Goal: Task Accomplishment & Management: Complete application form

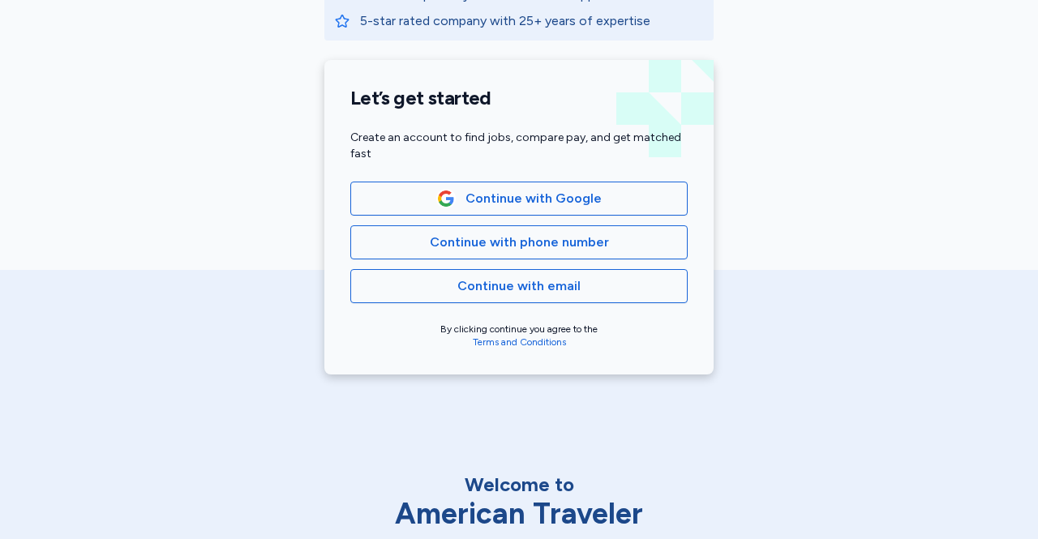
scroll to position [345, 0]
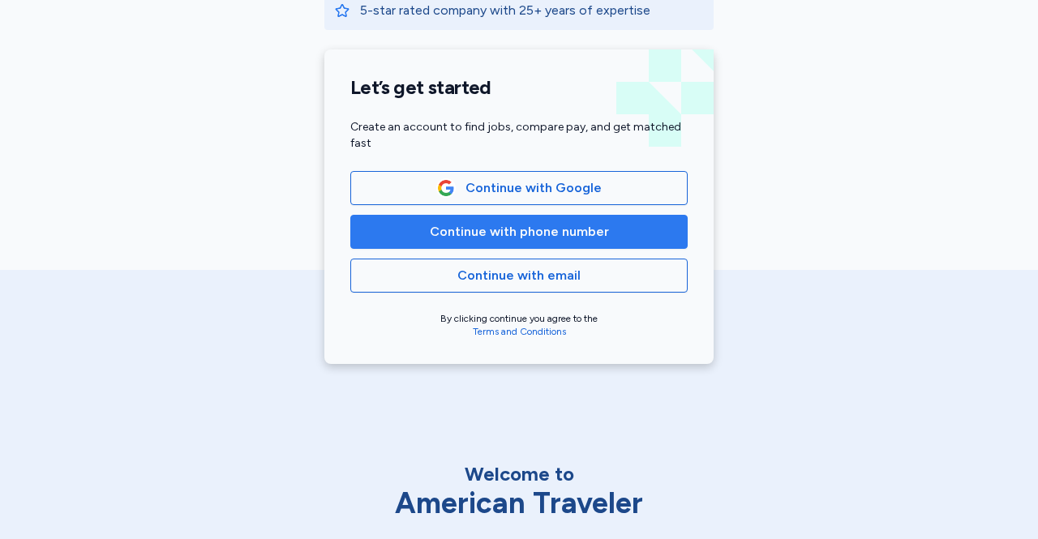
click at [389, 231] on span "Continue with phone number" at bounding box center [519, 231] width 310 height 19
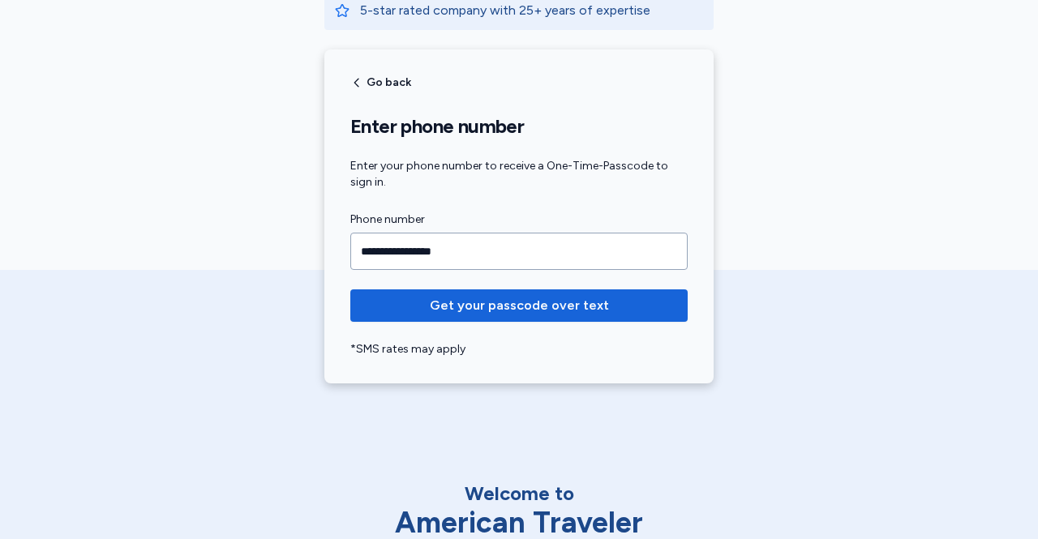
type input "**********"
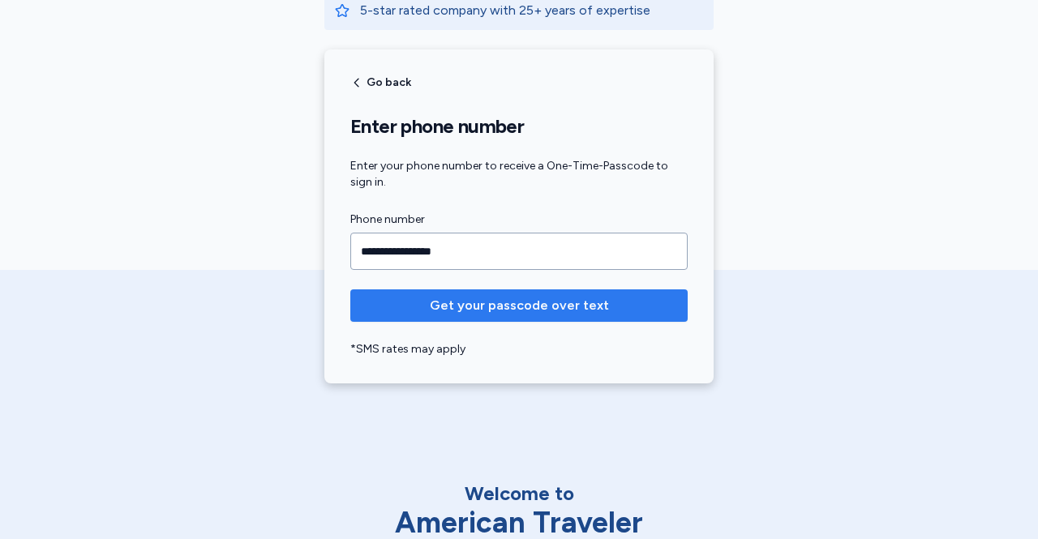
click at [452, 304] on span "Get your passcode over text" at bounding box center [519, 305] width 179 height 19
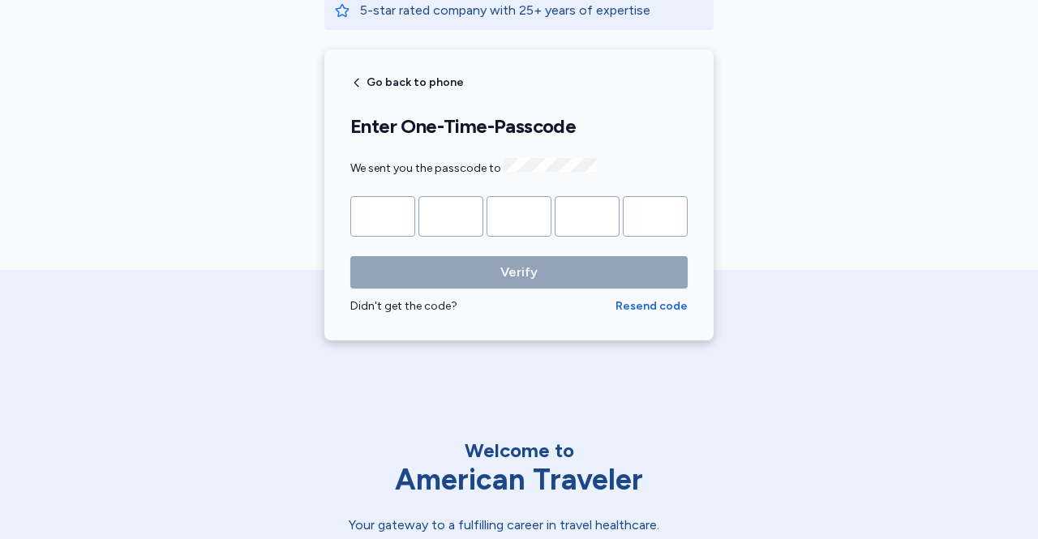
type input "*"
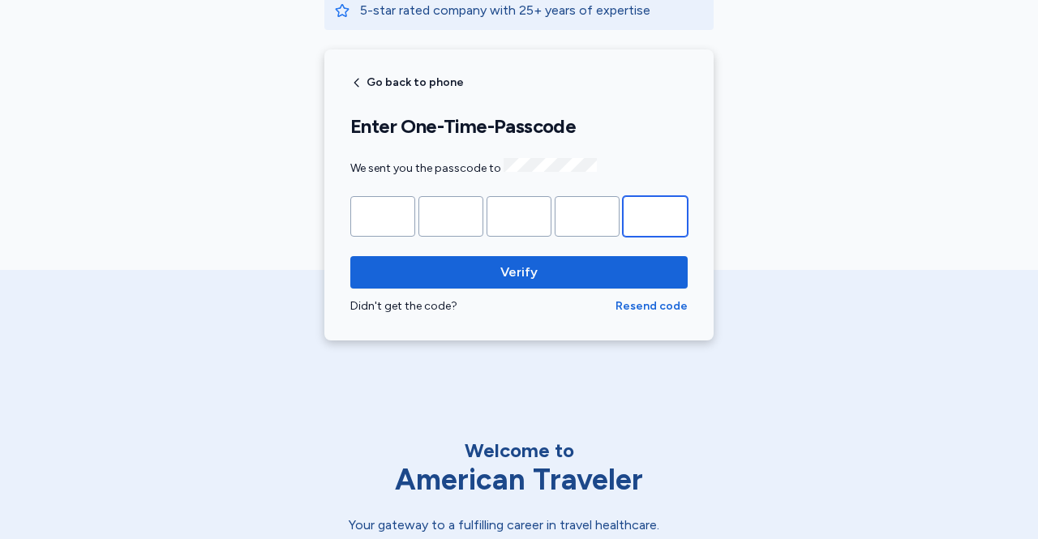
type input "*"
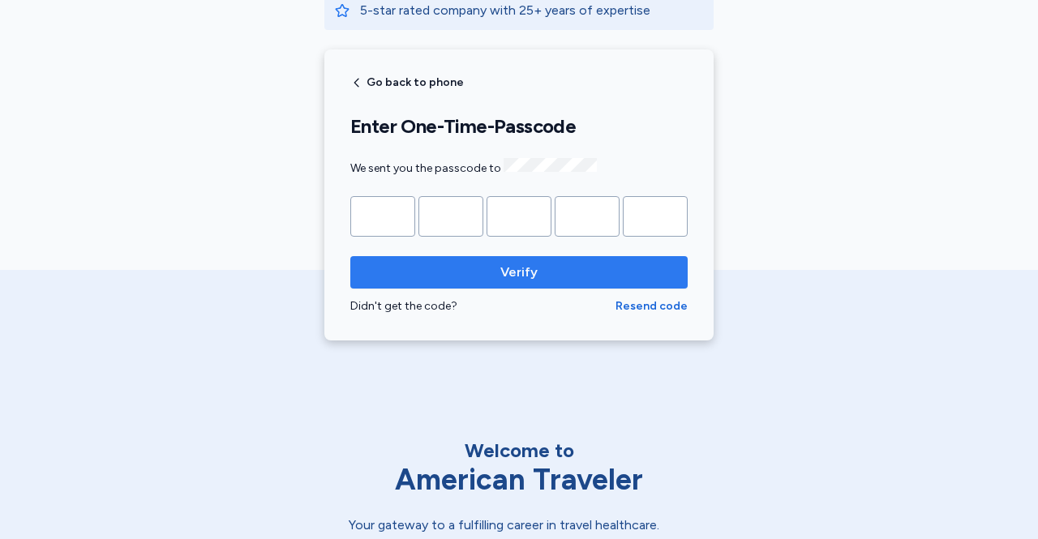
click at [571, 263] on span "Verify" at bounding box center [518, 272] width 311 height 19
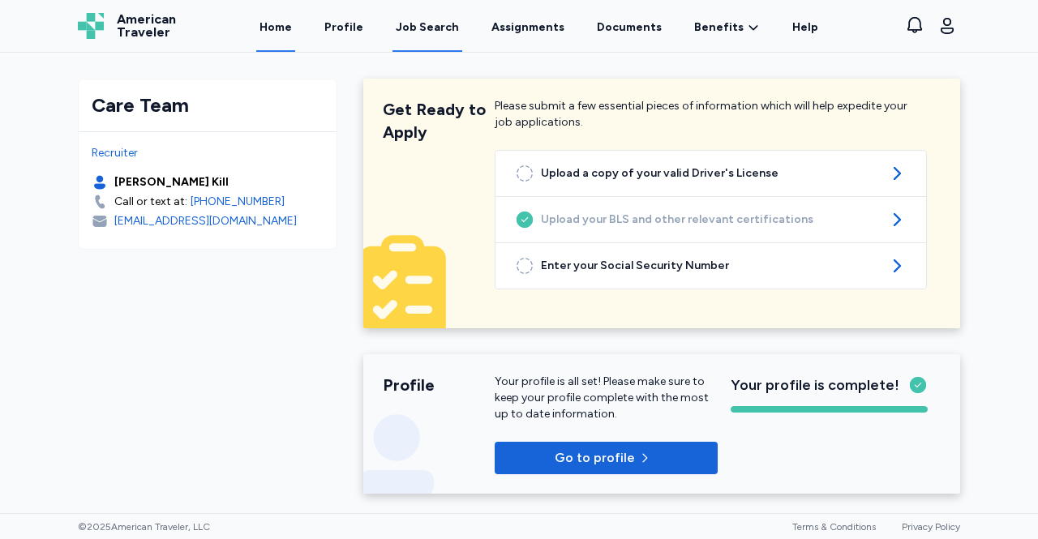
click at [440, 32] on div "Job Search" at bounding box center [427, 27] width 63 height 16
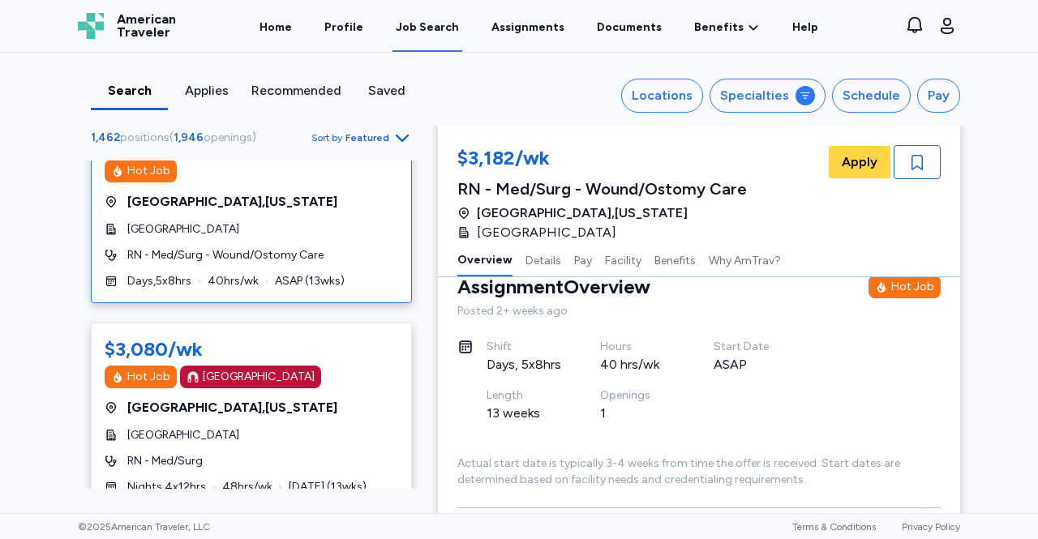
scroll to position [31, 0]
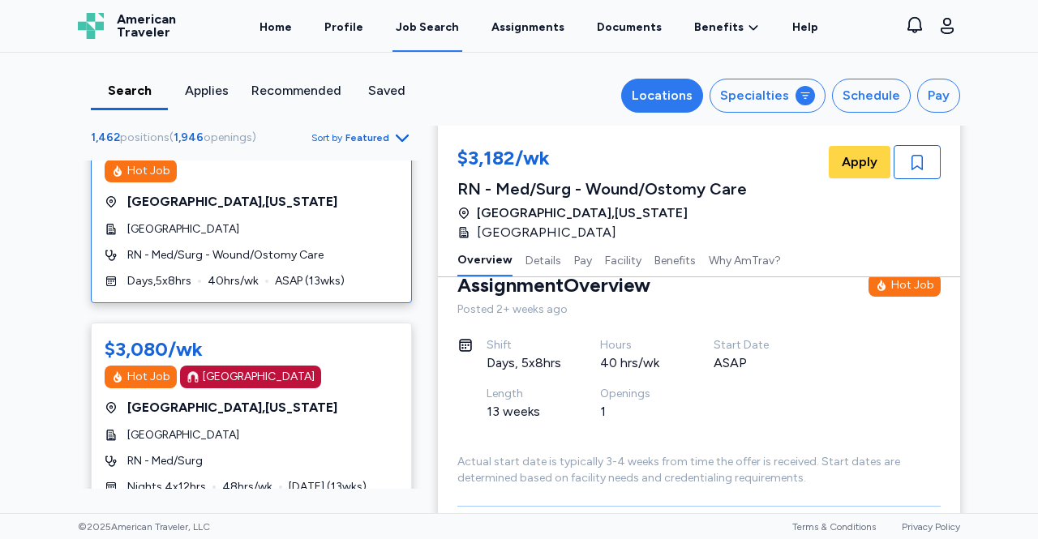
click at [662, 96] on div "Locations" at bounding box center [662, 95] width 61 height 19
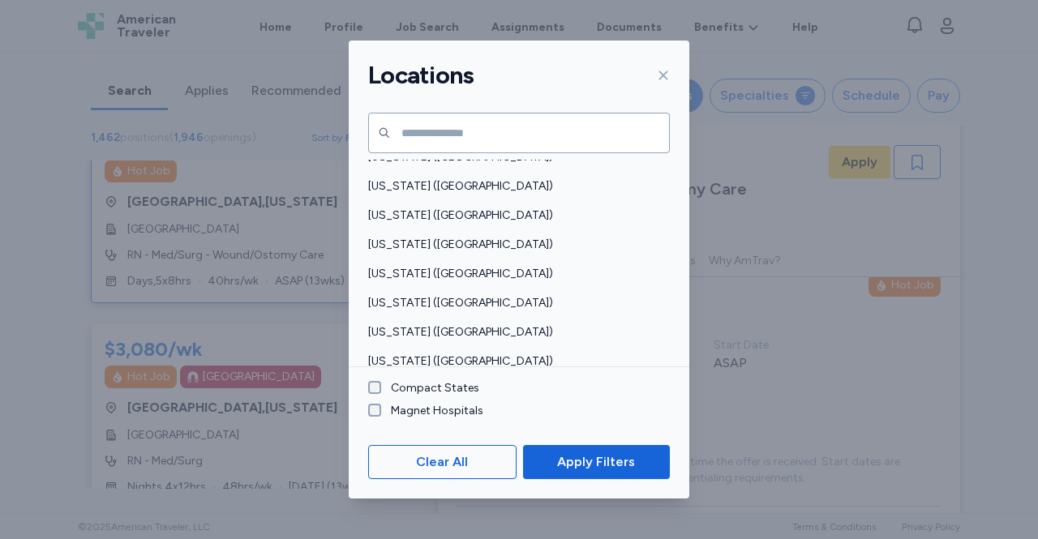
scroll to position [895, 0]
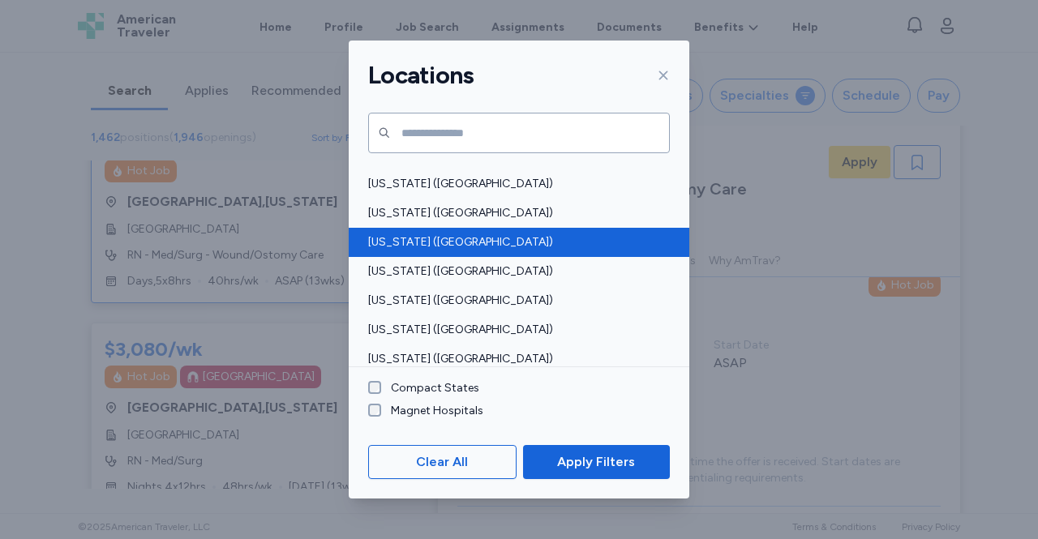
click at [391, 240] on span "[US_STATE] ([GEOGRAPHIC_DATA])" at bounding box center [514, 242] width 292 height 16
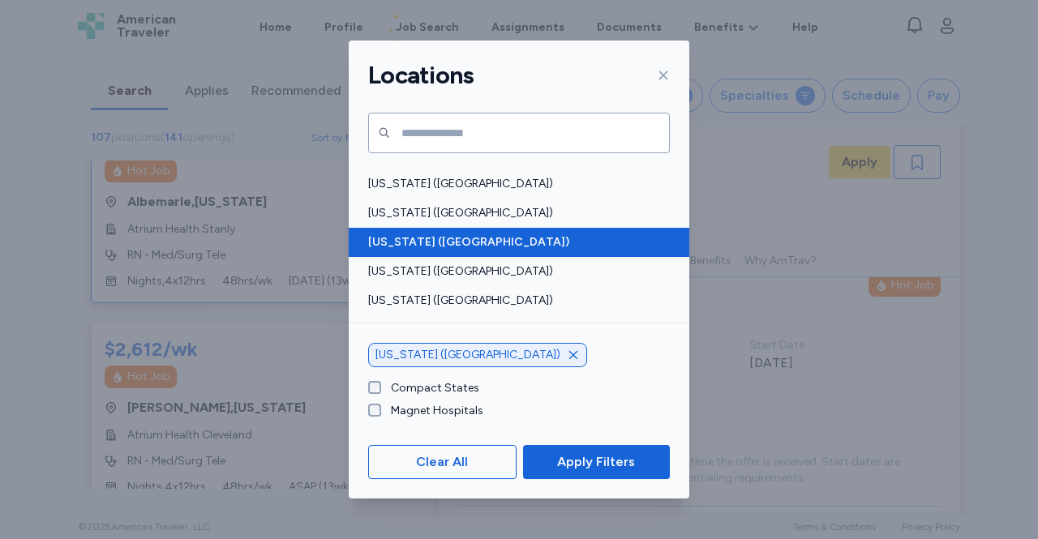
scroll to position [1, 0]
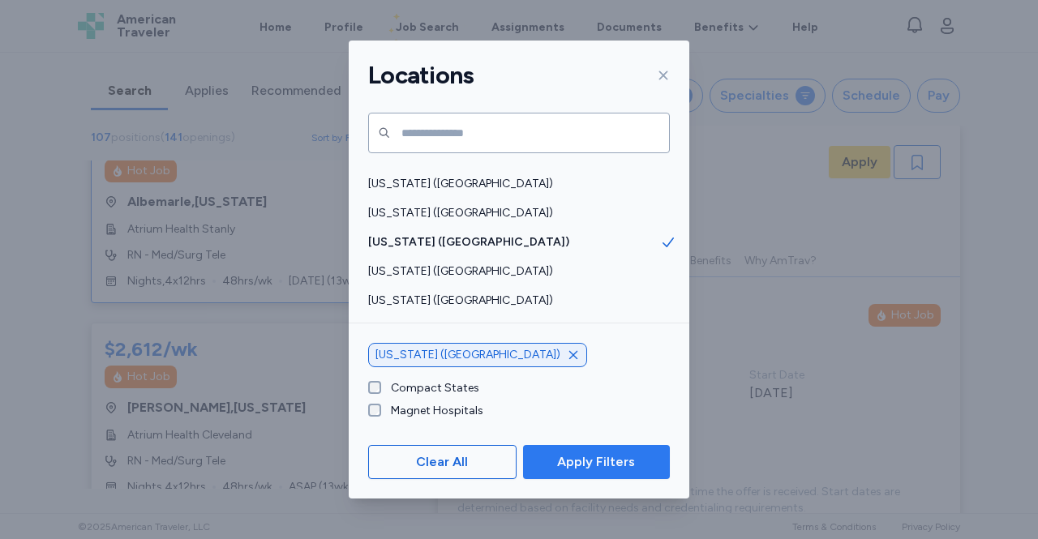
click at [569, 458] on span "Apply Filters" at bounding box center [596, 461] width 78 height 19
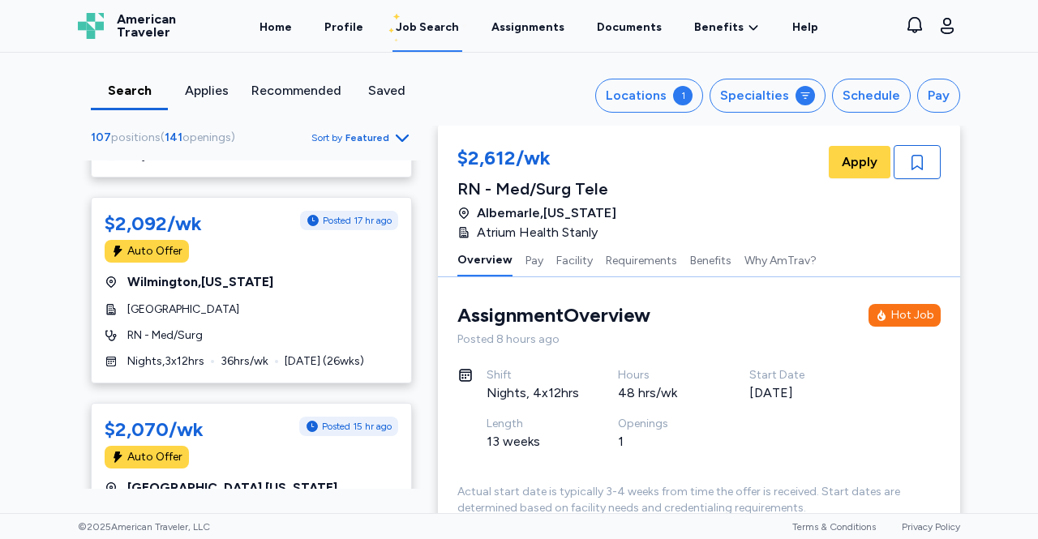
scroll to position [5164, 0]
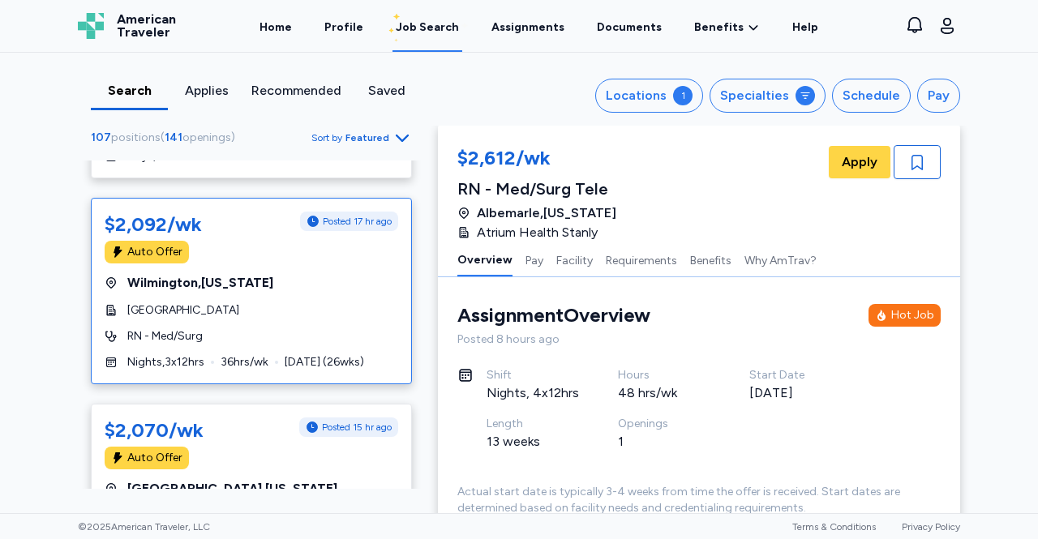
click at [173, 308] on div "$2,092/wk Posted 17 hr ago Auto Offer Wilmington , North Carolina New Hanover R…" at bounding box center [251, 291] width 321 height 186
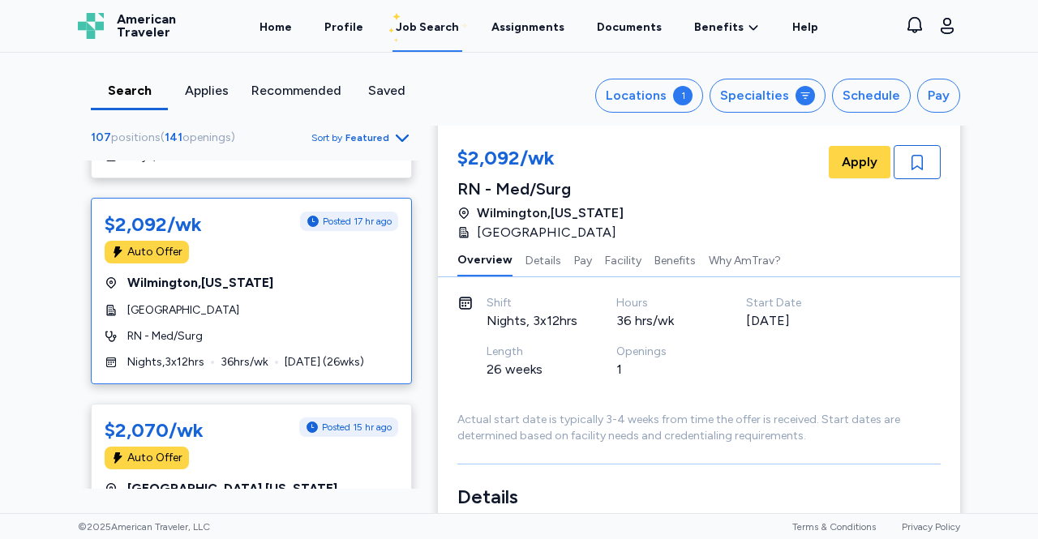
scroll to position [75, 0]
click at [843, 164] on span "Apply" at bounding box center [860, 161] width 36 height 19
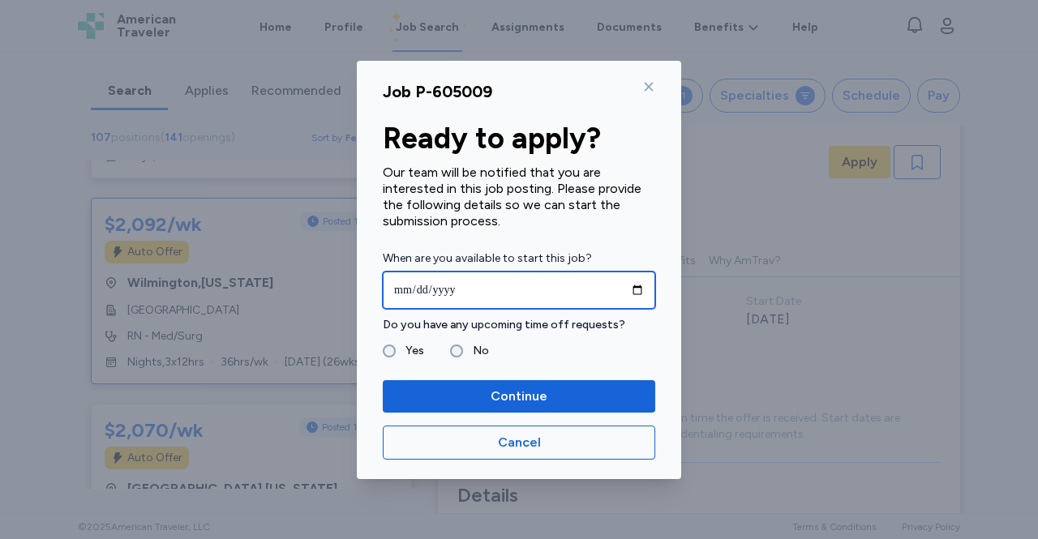
click at [403, 294] on input "date" at bounding box center [519, 290] width 272 height 37
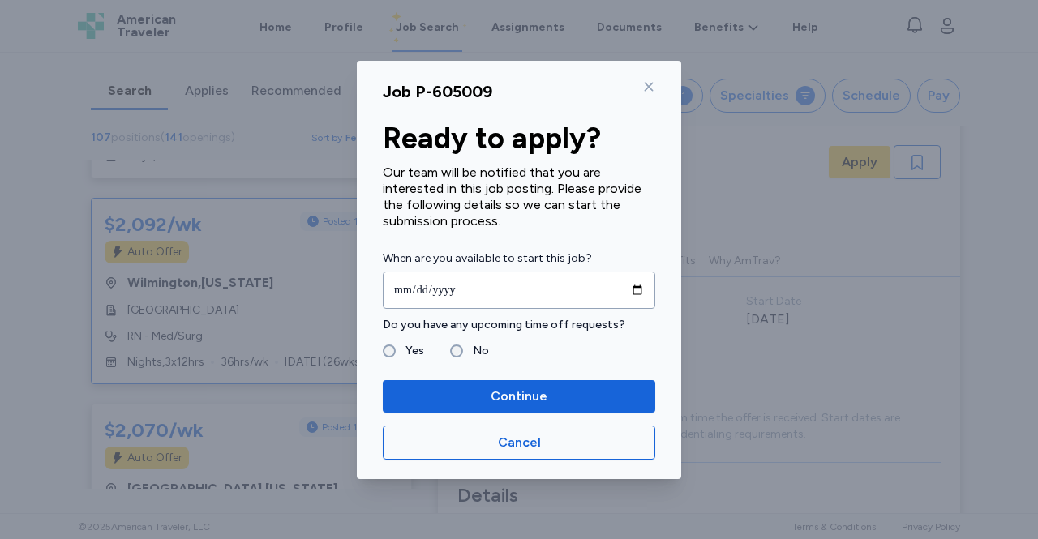
click at [470, 354] on label "No" at bounding box center [476, 350] width 26 height 19
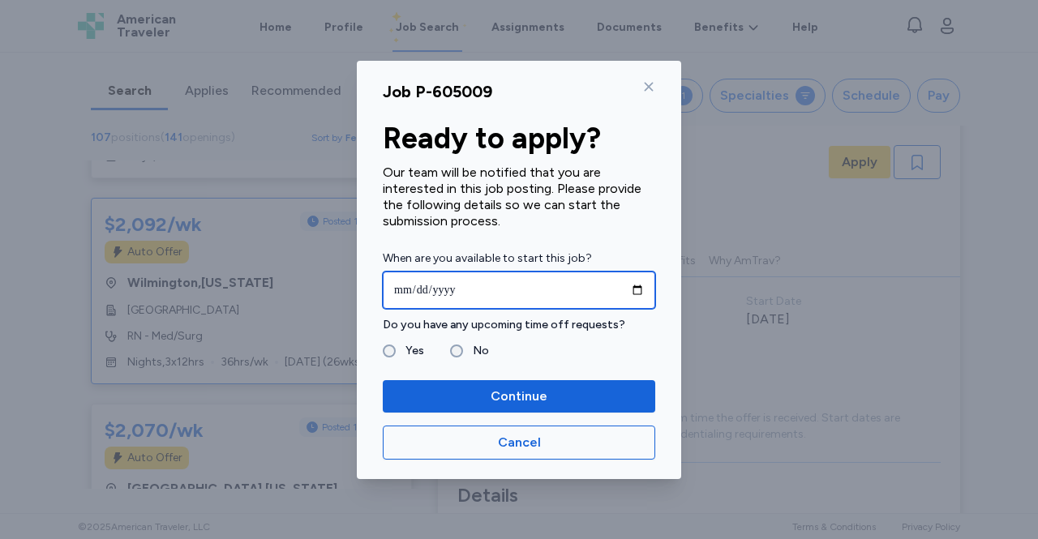
click at [409, 290] on input "date" at bounding box center [519, 290] width 272 height 37
click at [634, 294] on input "date" at bounding box center [519, 290] width 272 height 37
type input "**********"
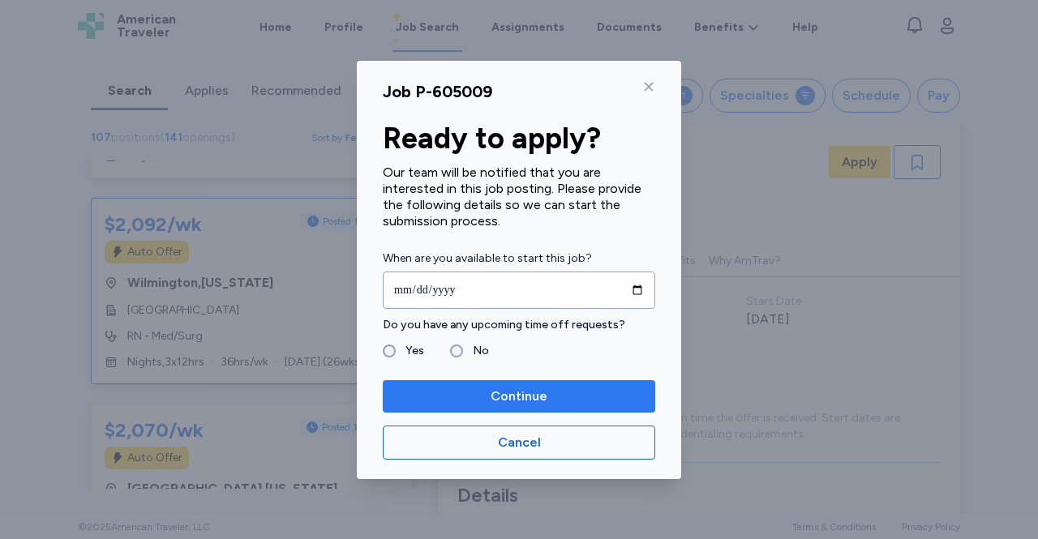
click at [553, 391] on span "Continue" at bounding box center [519, 396] width 247 height 19
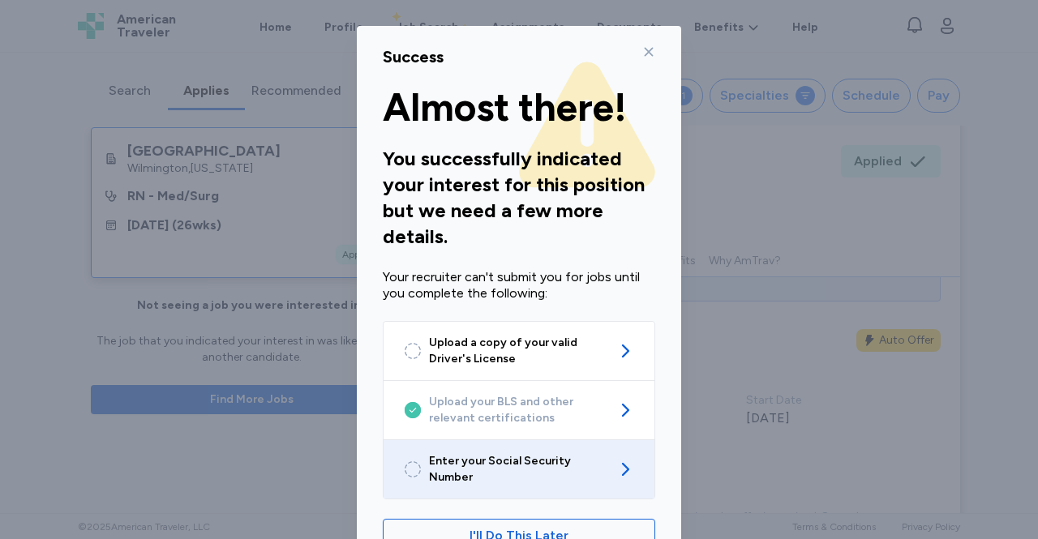
click at [495, 465] on span "Enter your Social Security Number" at bounding box center [519, 469] width 180 height 32
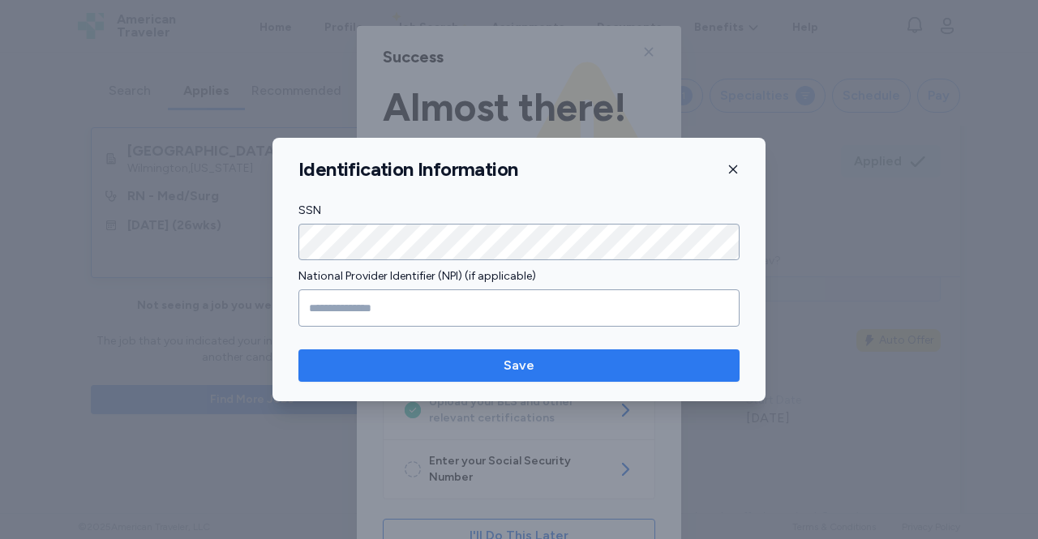
click at [345, 362] on span "Save" at bounding box center [518, 365] width 415 height 19
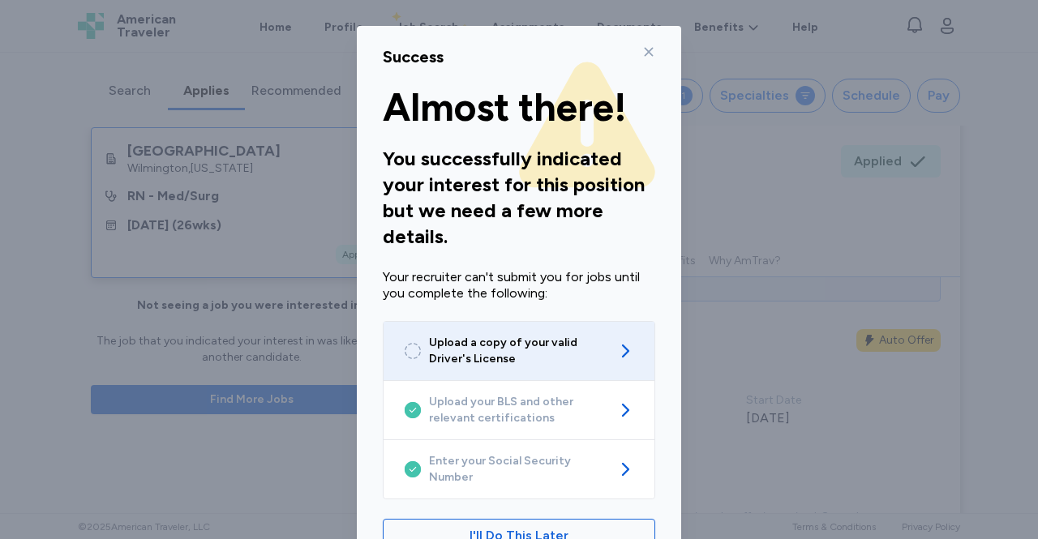
click at [415, 353] on icon at bounding box center [412, 350] width 19 height 19
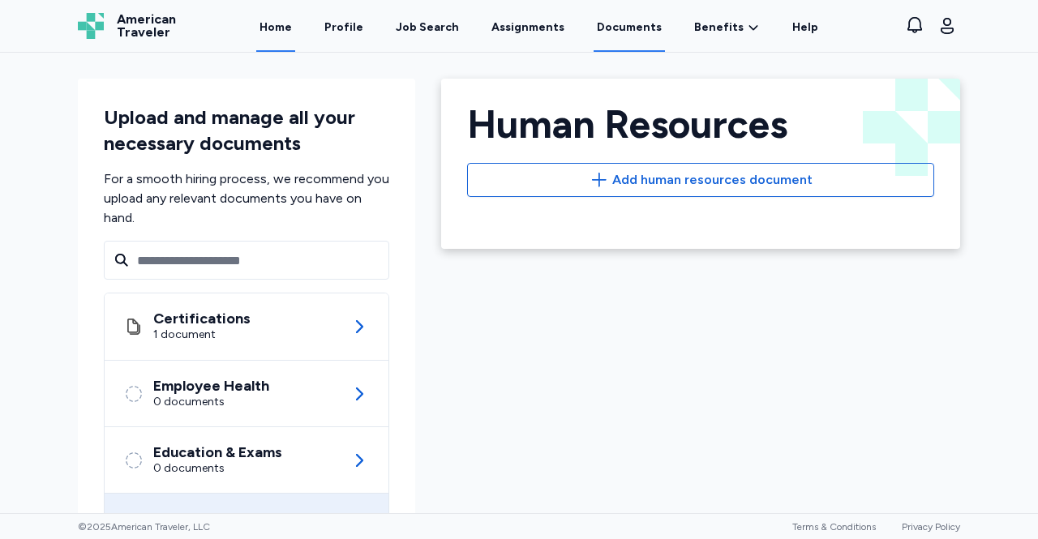
click at [290, 37] on link "Home" at bounding box center [275, 27] width 39 height 50
click at [349, 42] on link "Profile" at bounding box center [343, 27] width 45 height 50
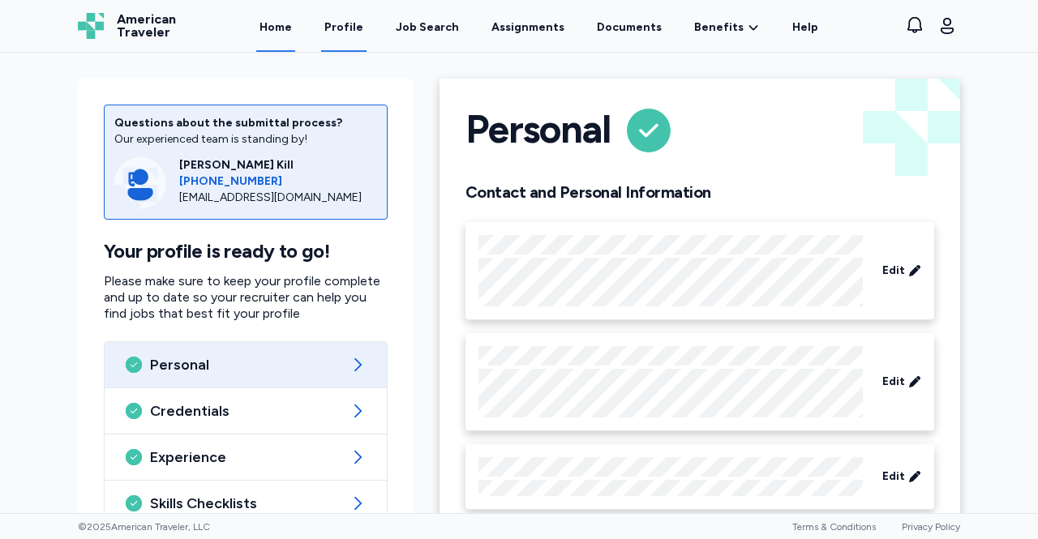
click at [295, 39] on link "Home" at bounding box center [275, 27] width 39 height 50
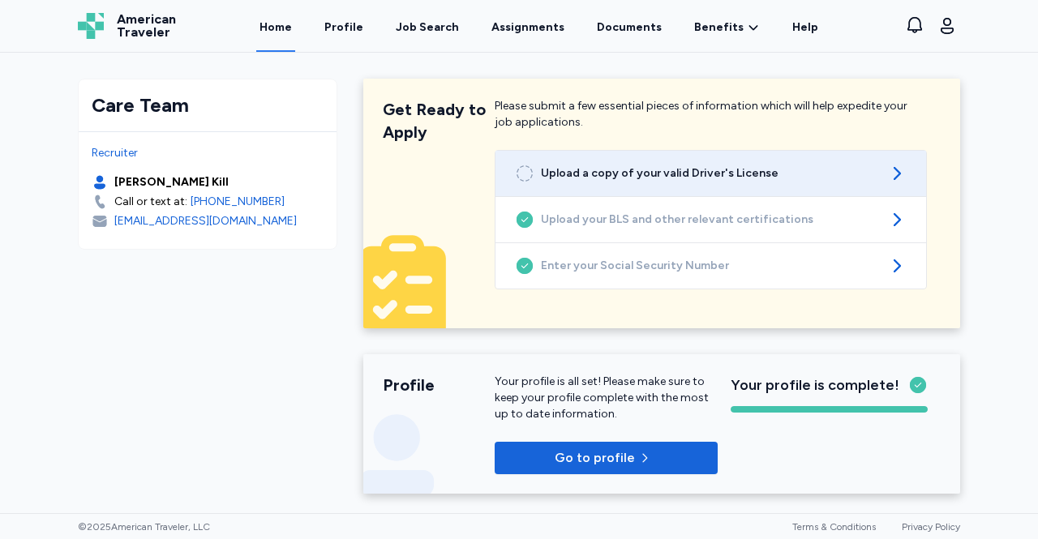
click at [585, 177] on span "Upload a copy of your valid Driver's License" at bounding box center [711, 173] width 340 height 16
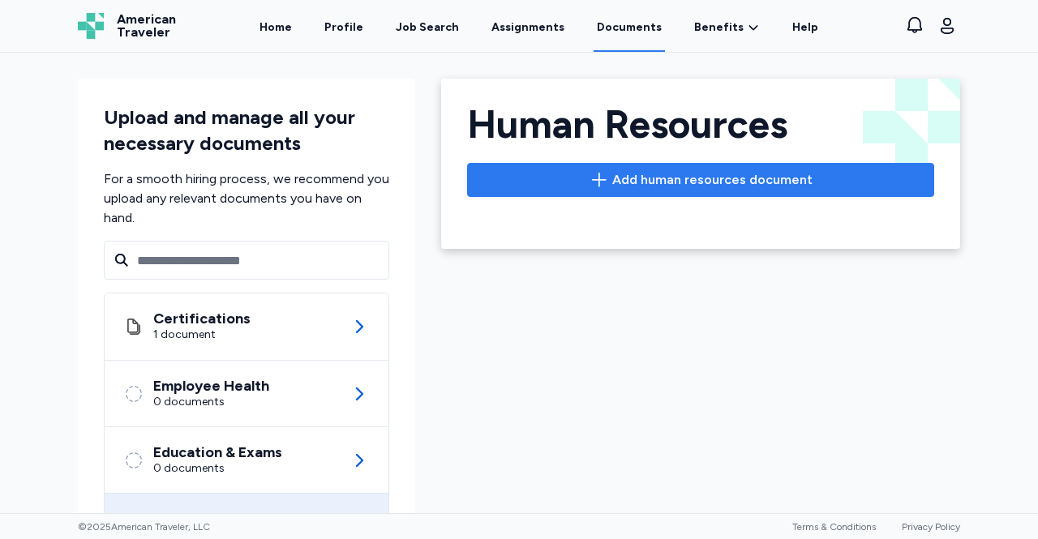
click at [605, 191] on button "Add human resources document" at bounding box center [700, 180] width 467 height 34
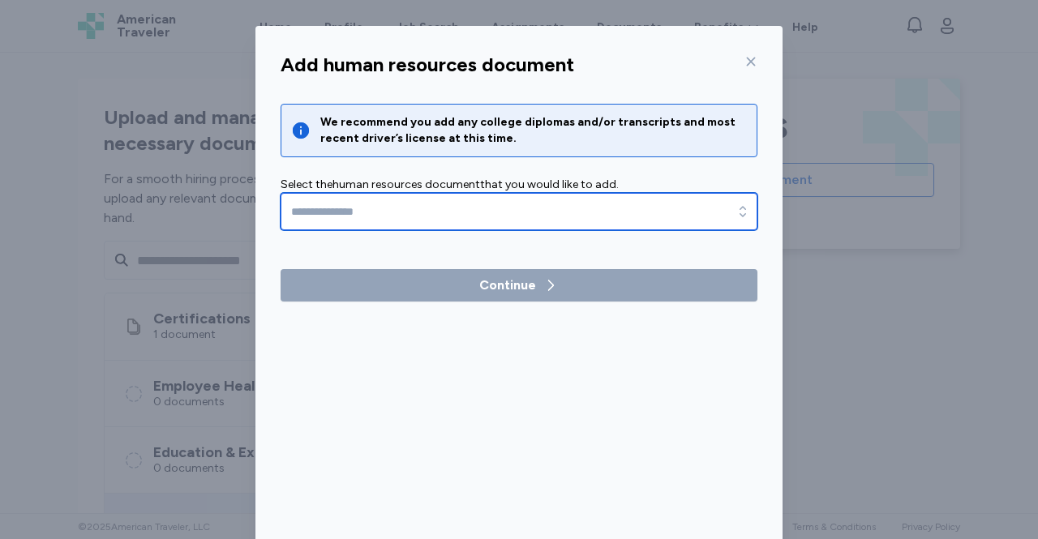
click at [302, 209] on input "text" at bounding box center [519, 211] width 477 height 37
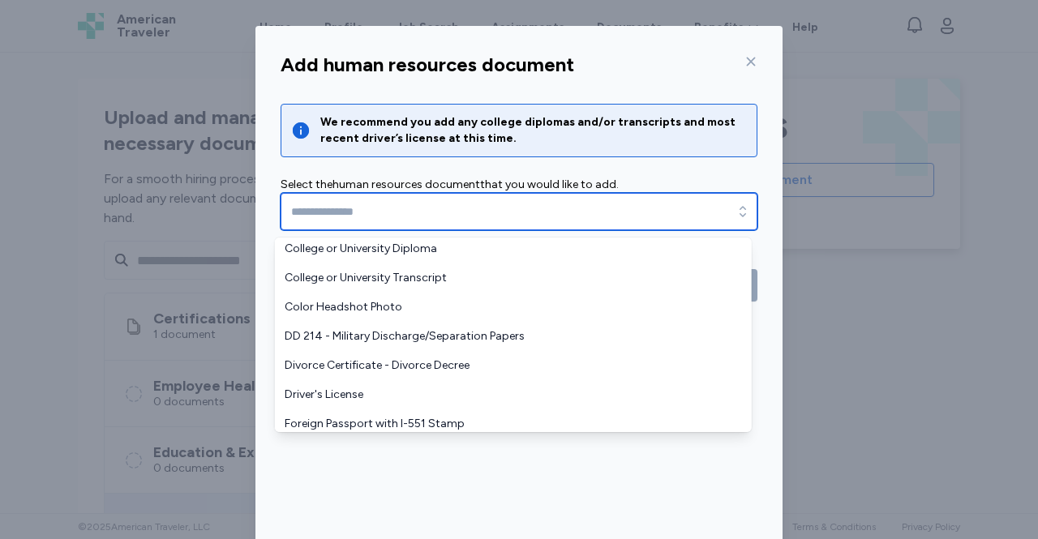
scroll to position [52, 0]
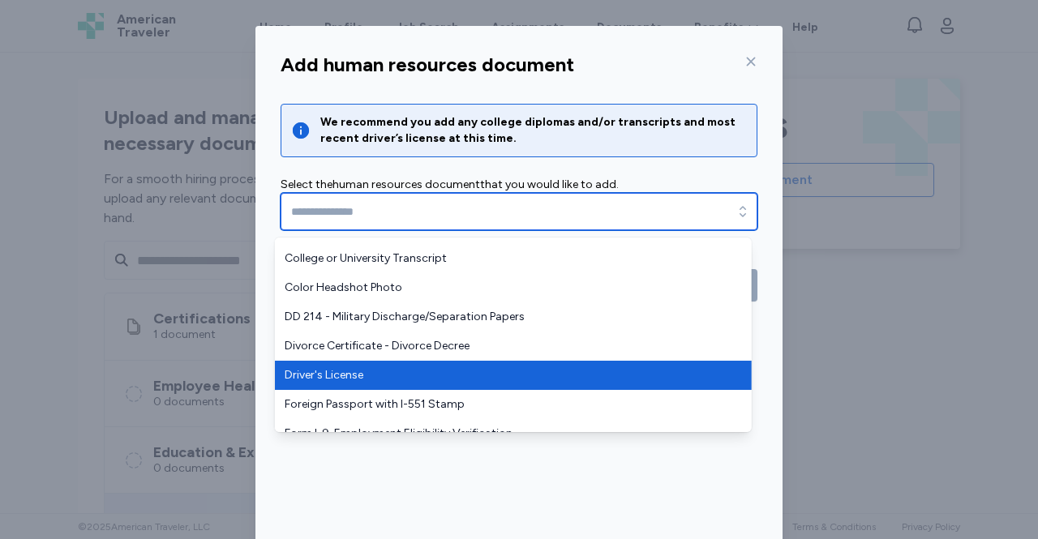
type input "**********"
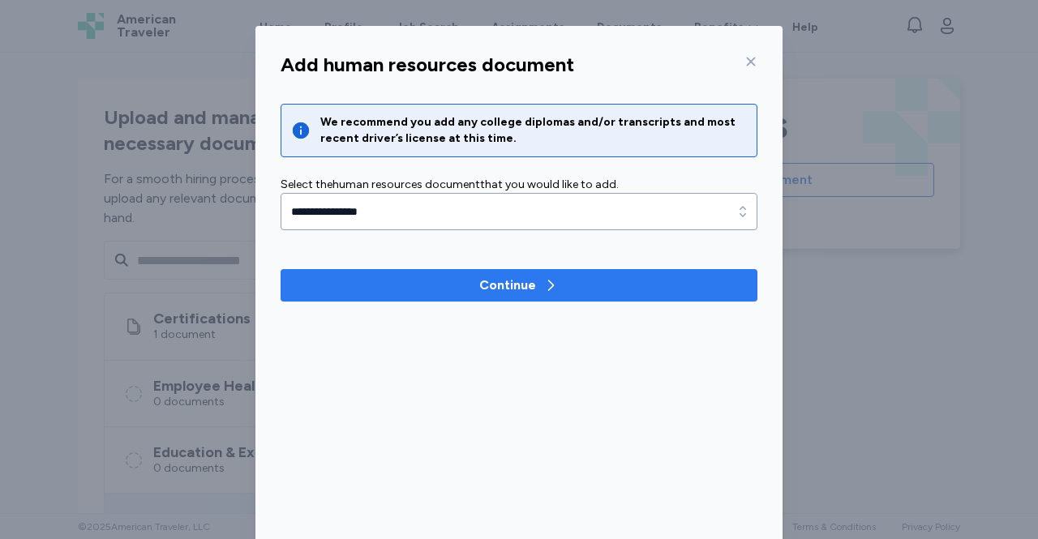
click at [316, 287] on span "Continue" at bounding box center [519, 285] width 451 height 19
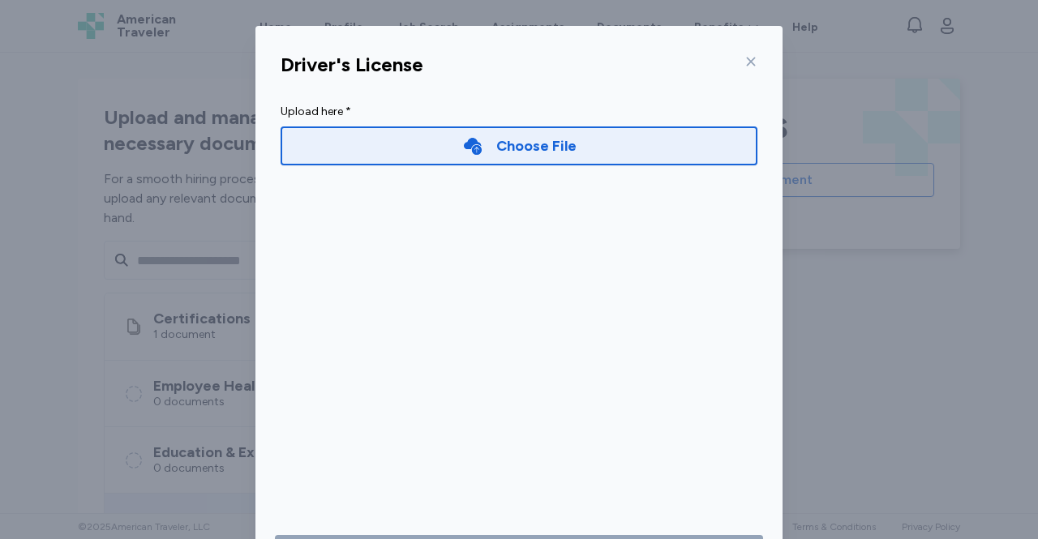
click at [493, 157] on div "Choose File" at bounding box center [519, 145] width 477 height 39
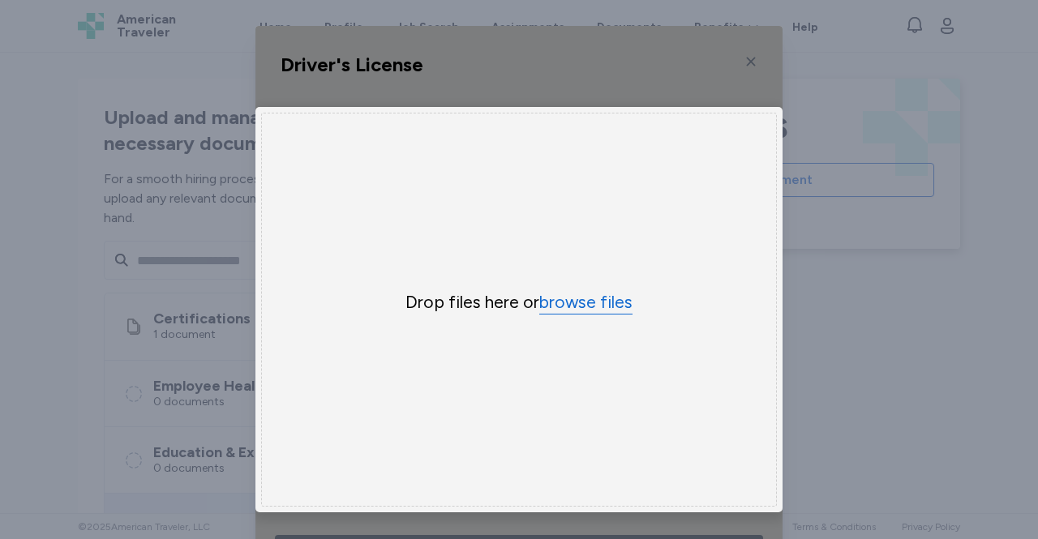
click at [586, 306] on button "browse files" at bounding box center [585, 303] width 93 height 24
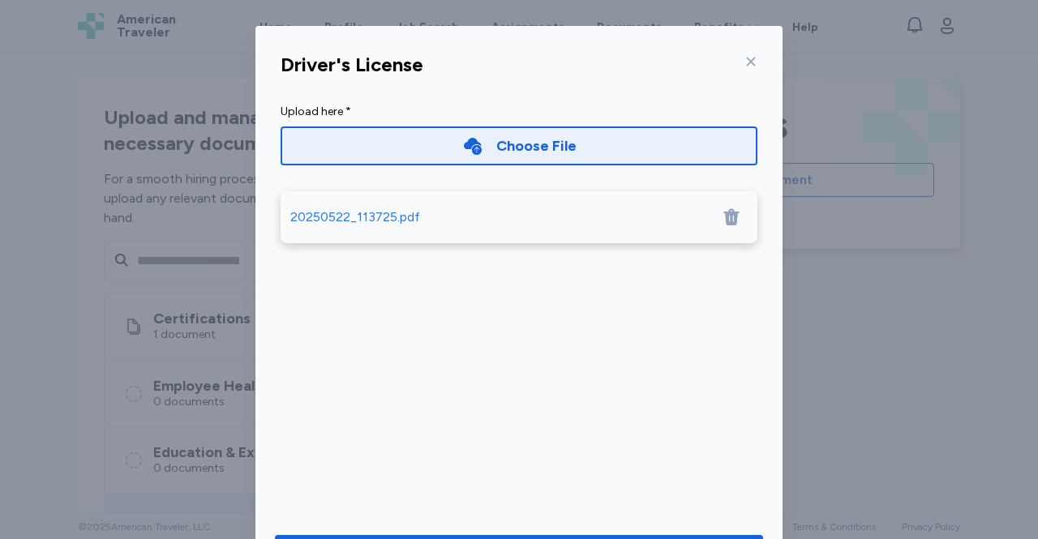
click at [332, 229] on div "20250522_113725.pdf" at bounding box center [519, 217] width 477 height 52
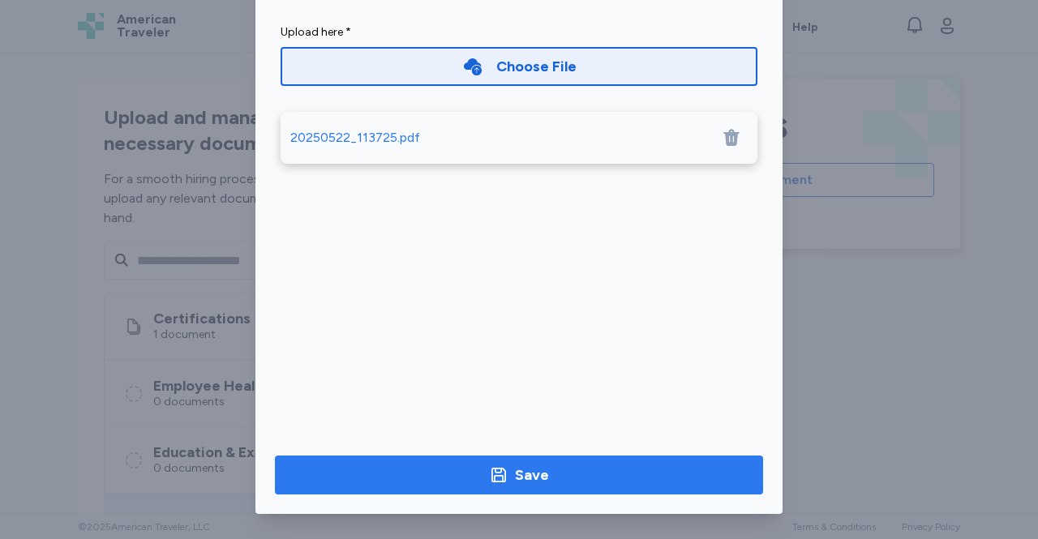
click at [582, 465] on span "Save" at bounding box center [519, 475] width 462 height 23
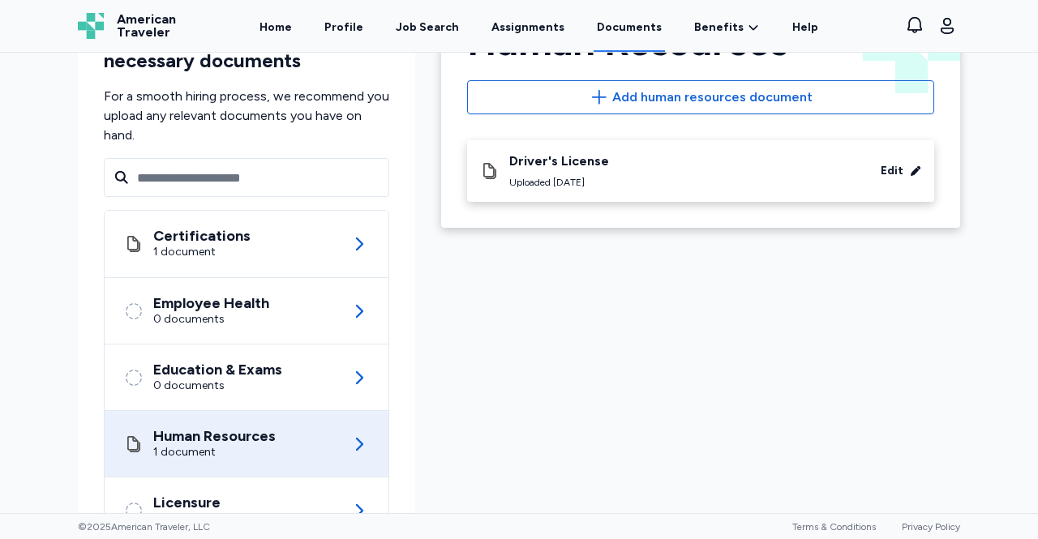
scroll to position [0, 0]
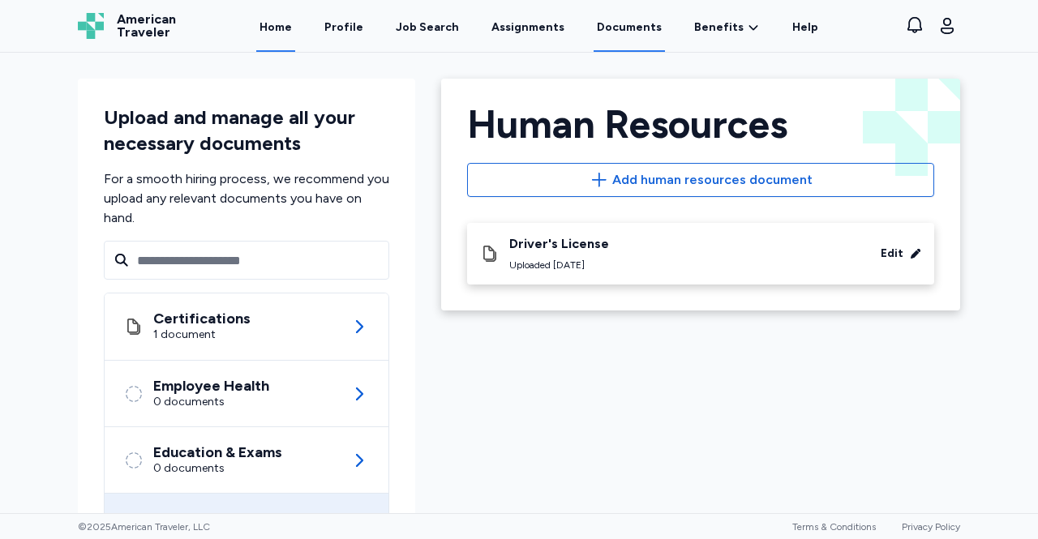
click at [292, 36] on link "Home" at bounding box center [275, 27] width 39 height 50
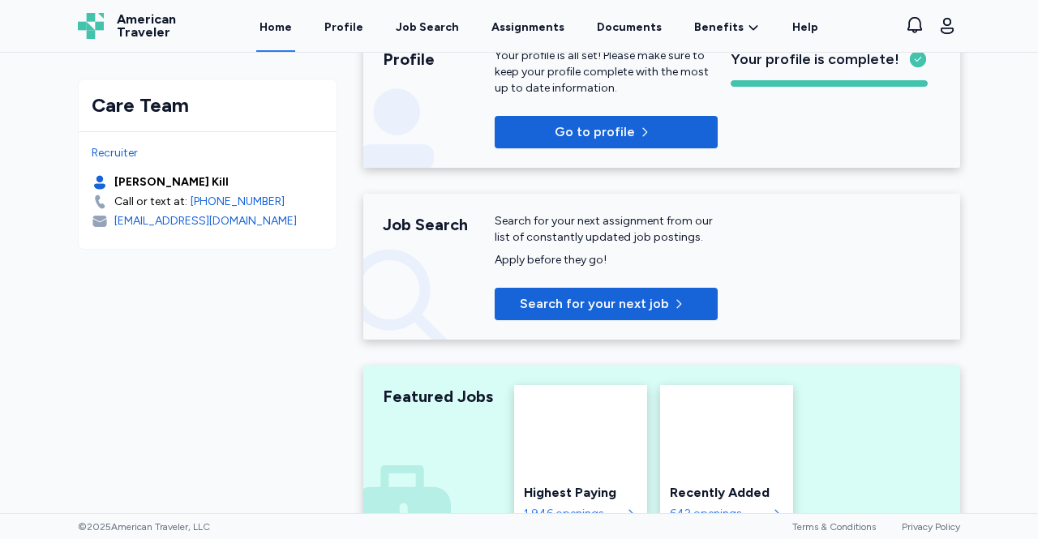
scroll to position [55, 0]
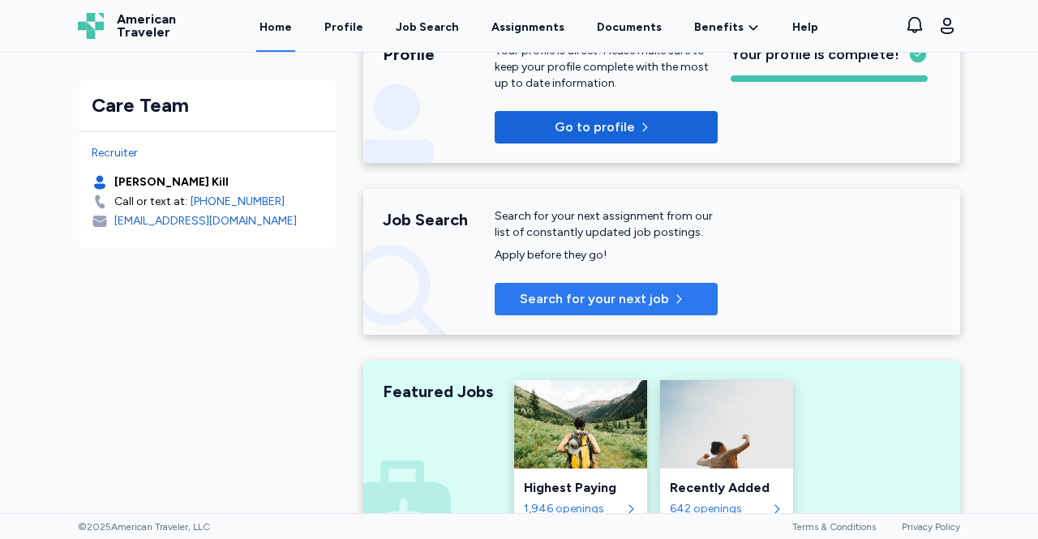
click at [538, 310] on button "Search for your next job" at bounding box center [606, 299] width 223 height 32
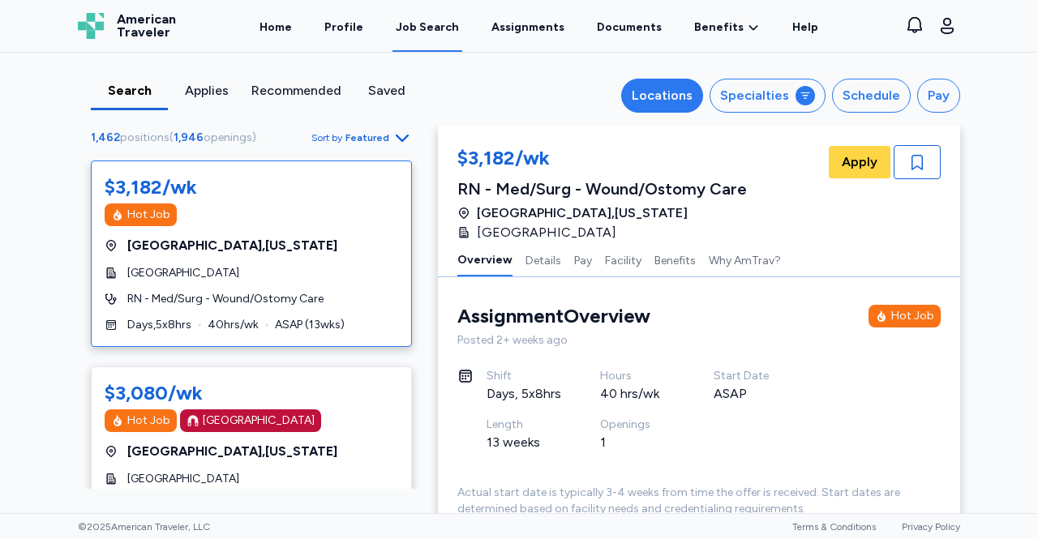
click at [683, 92] on div "Locations" at bounding box center [662, 95] width 61 height 19
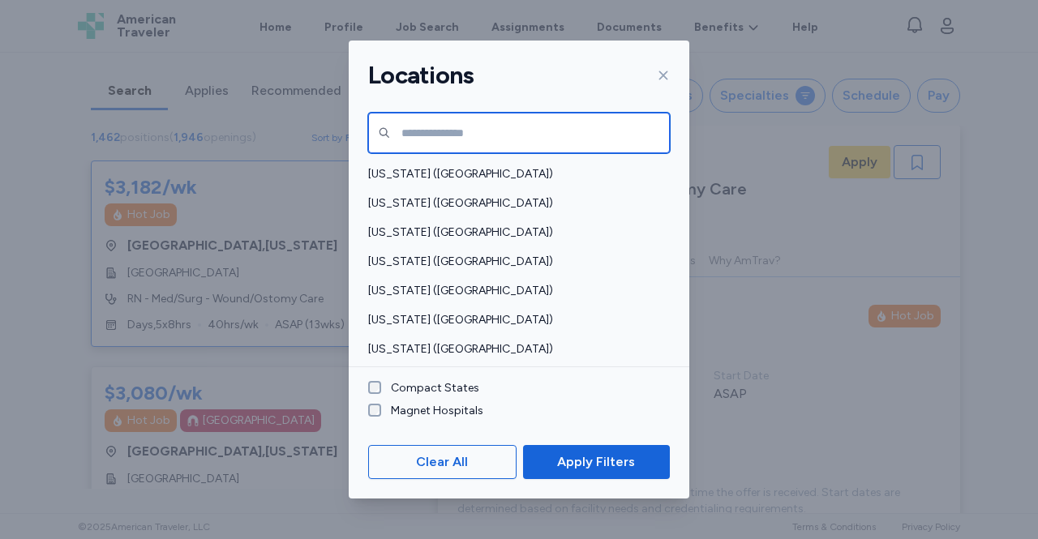
click at [404, 129] on input "text" at bounding box center [519, 133] width 302 height 41
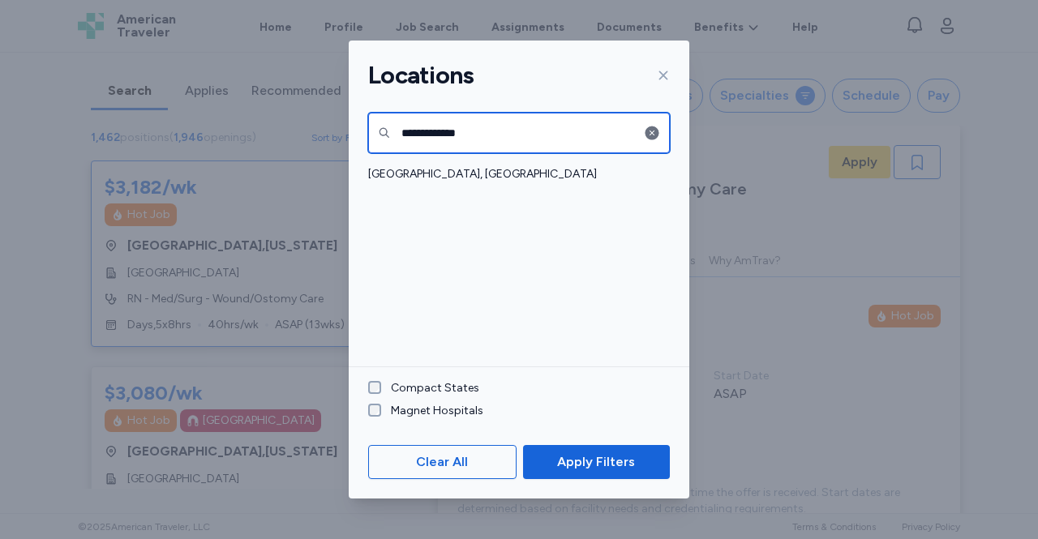
type input "**********"
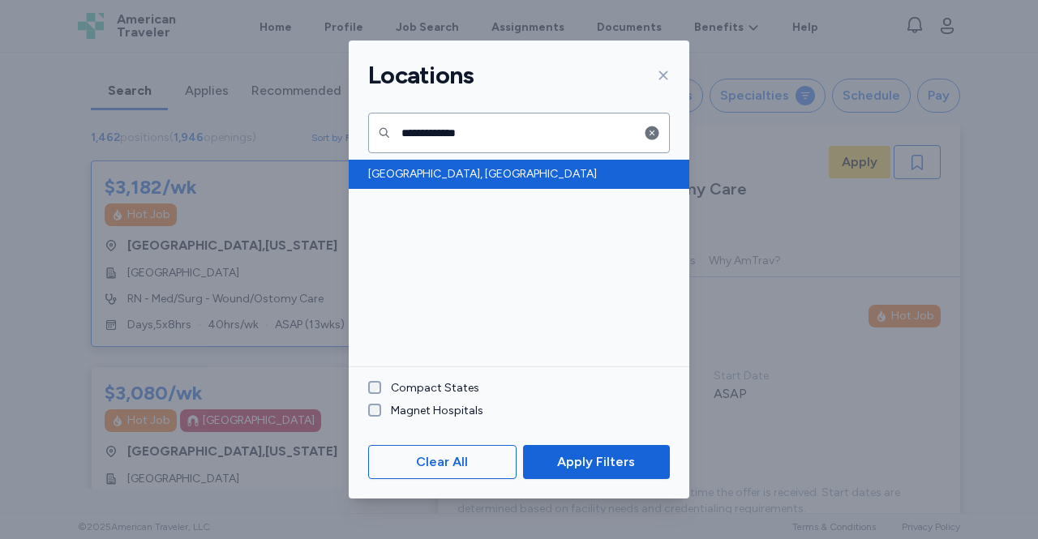
click at [396, 174] on span "[GEOGRAPHIC_DATA], [GEOGRAPHIC_DATA]" at bounding box center [514, 174] width 292 height 16
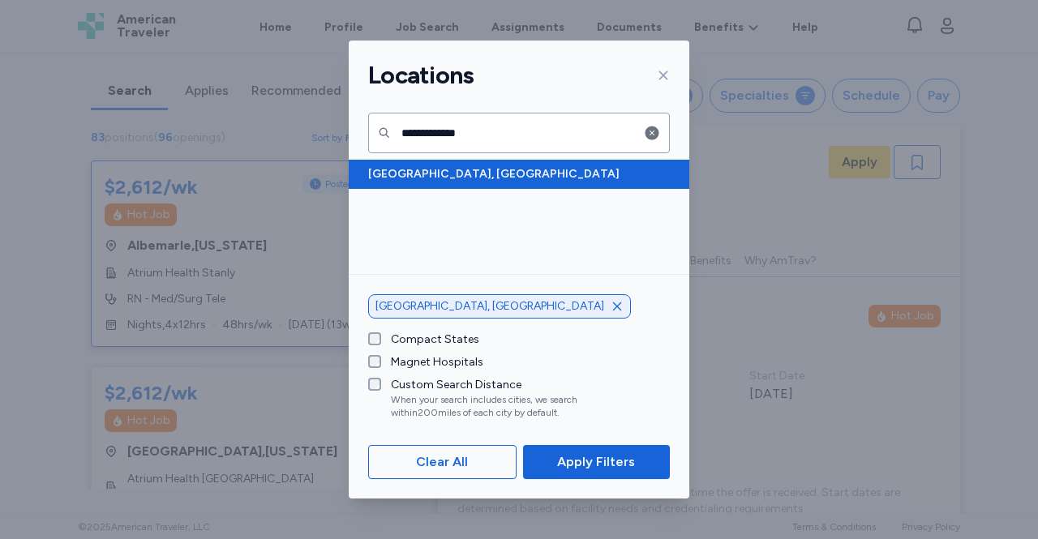
scroll to position [1, 0]
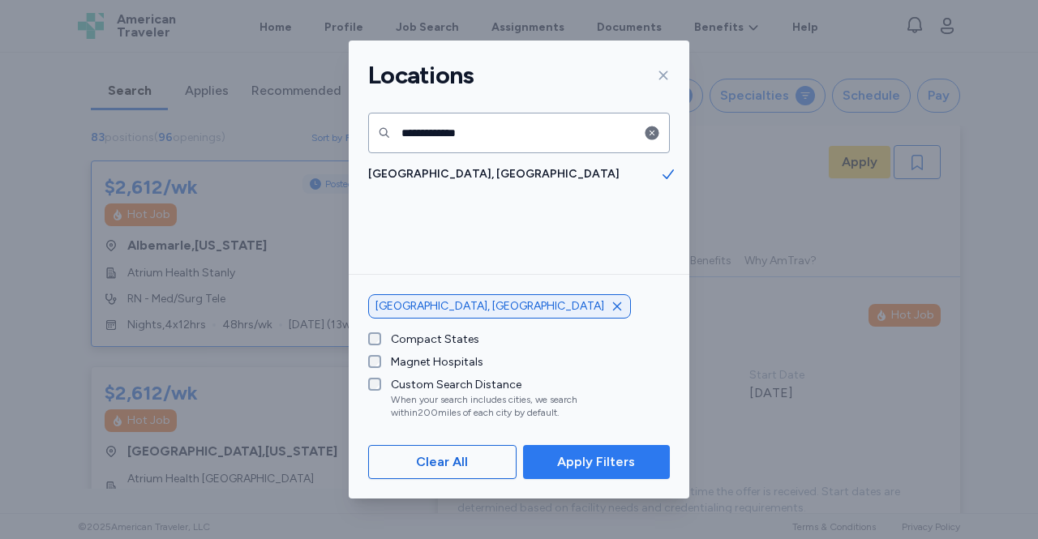
click at [564, 461] on span "Apply Filters" at bounding box center [596, 461] width 78 height 19
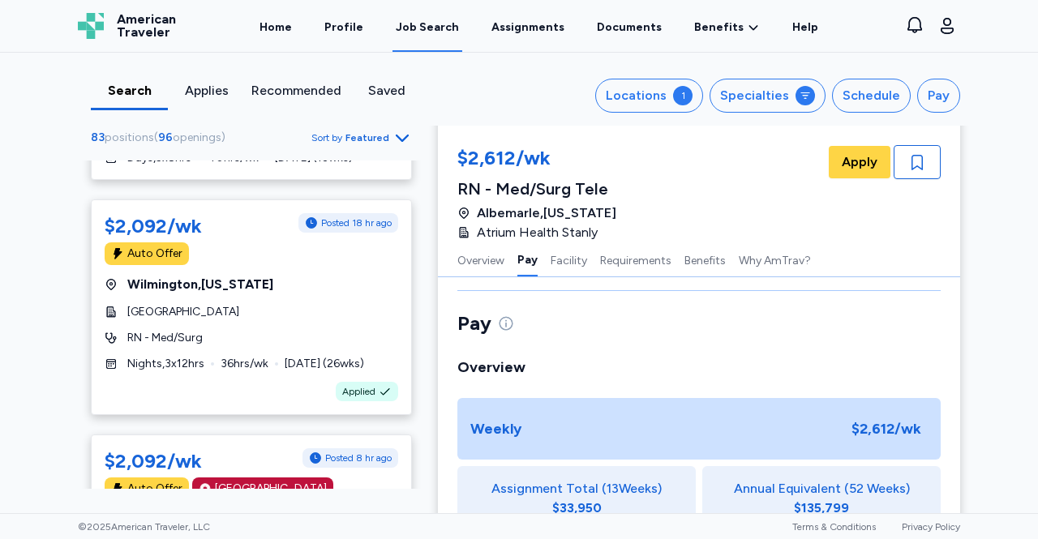
scroll to position [5162, 0]
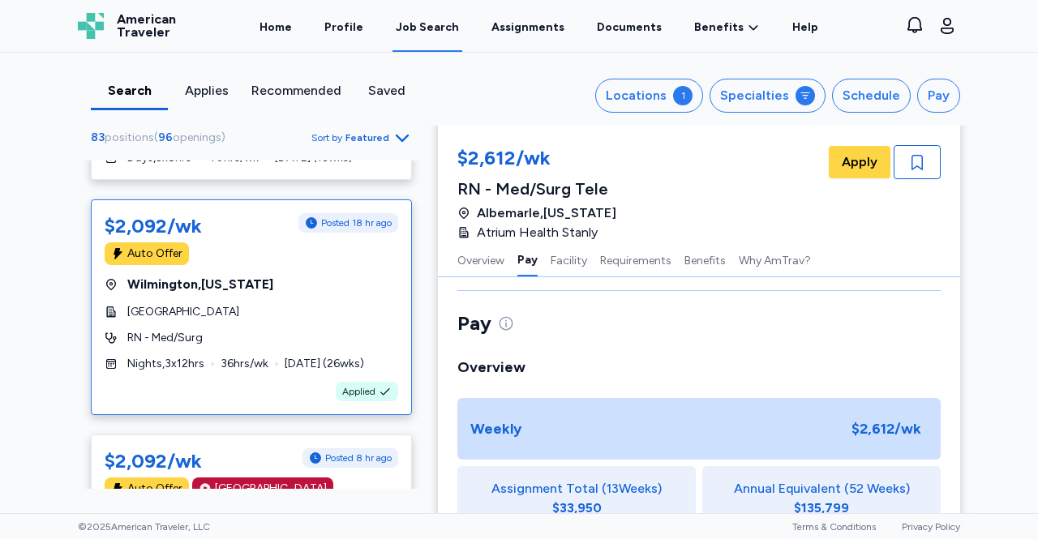
click at [183, 289] on div "$2,092/wk Posted 18 hr ago Auto Offer [GEOGRAPHIC_DATA] , [US_STATE] [GEOGRAPHI…" at bounding box center [251, 307] width 321 height 216
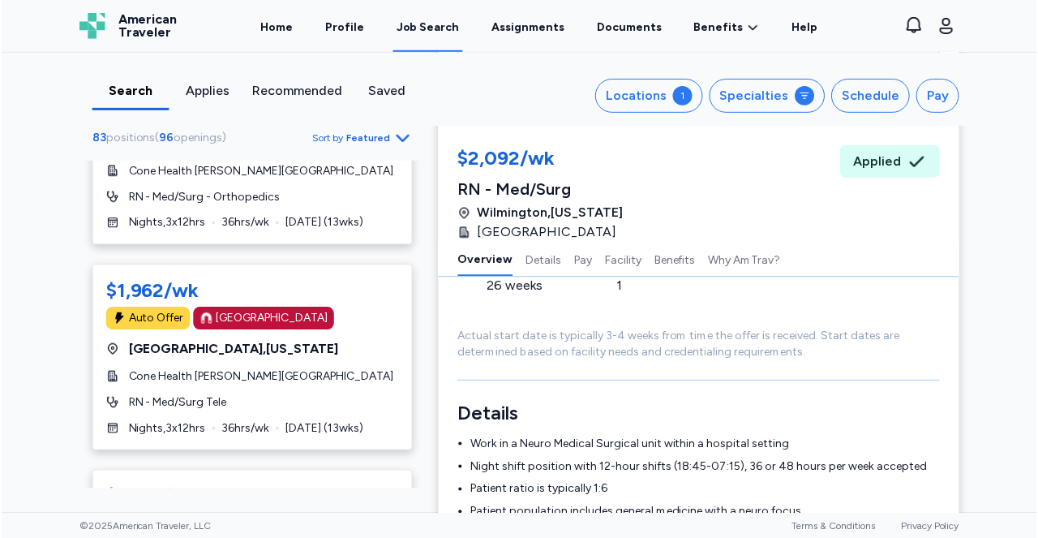
scroll to position [8537, 0]
